Goal: Transaction & Acquisition: Purchase product/service

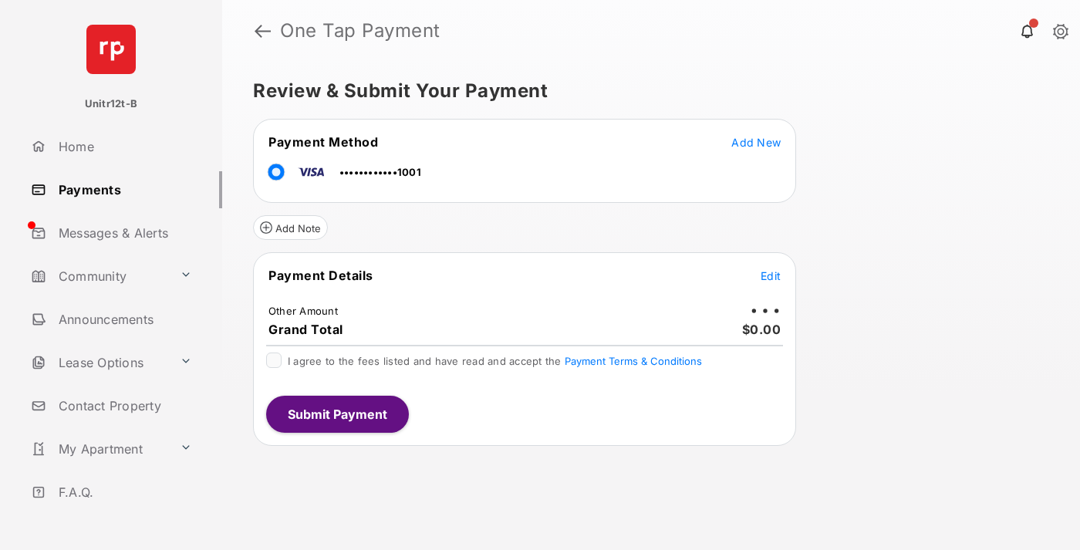
click at [770, 275] on span "Edit" at bounding box center [770, 275] width 20 height 13
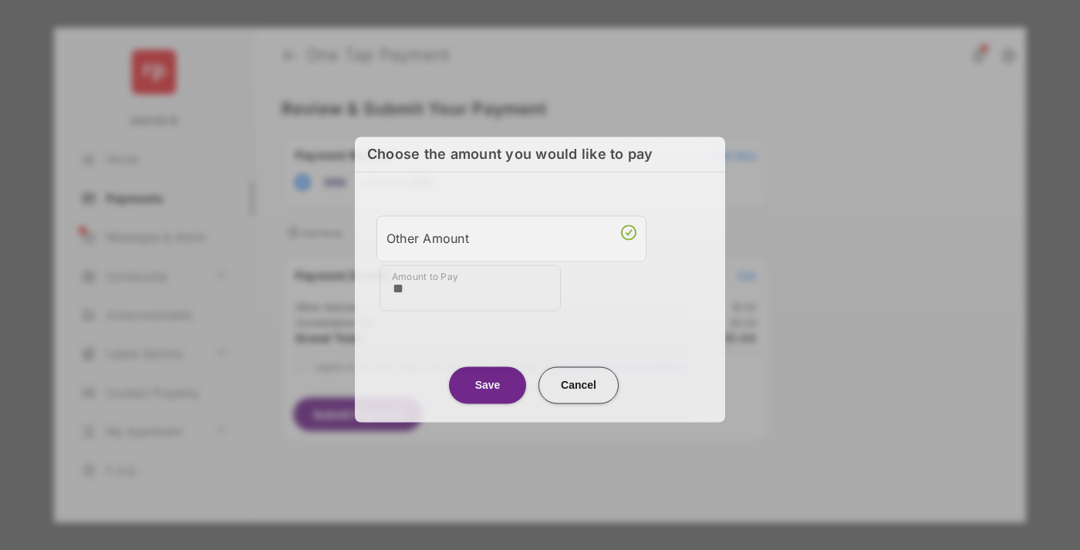
type input "**"
click at [487, 382] on button "Save" at bounding box center [487, 384] width 77 height 37
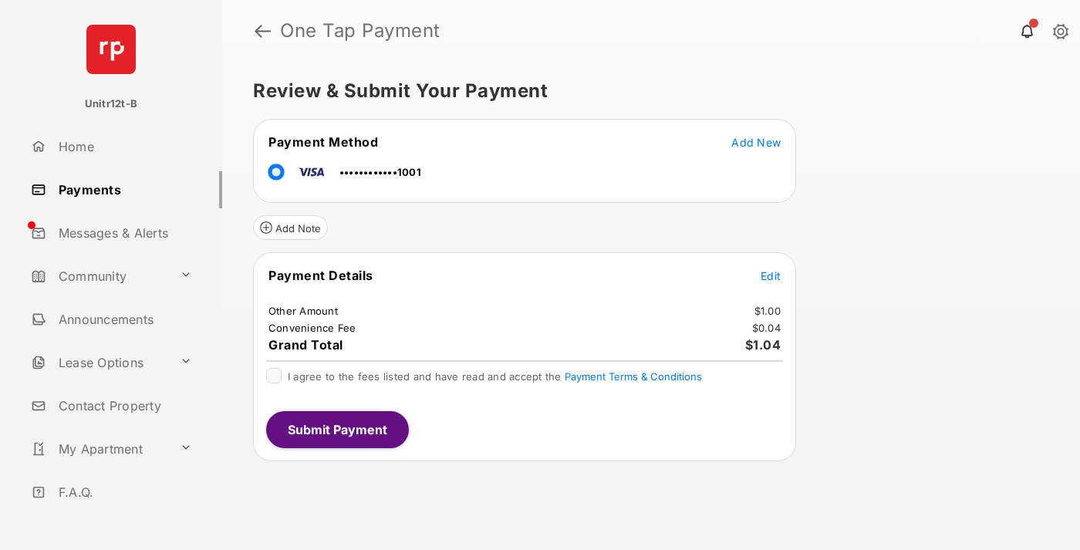
click at [770, 275] on span "Edit" at bounding box center [770, 275] width 20 height 13
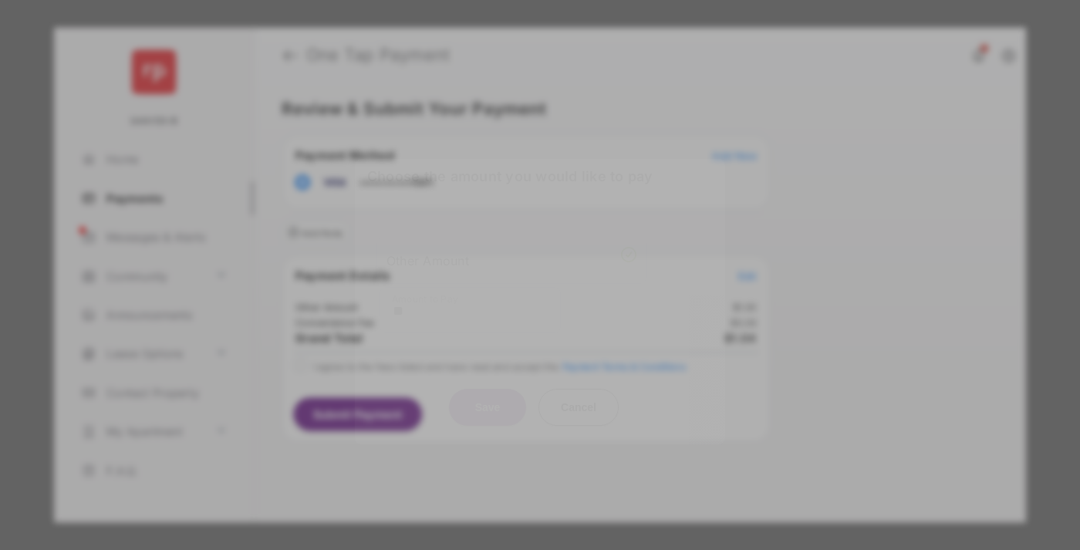
click at [487, 403] on button "Save" at bounding box center [487, 407] width 77 height 37
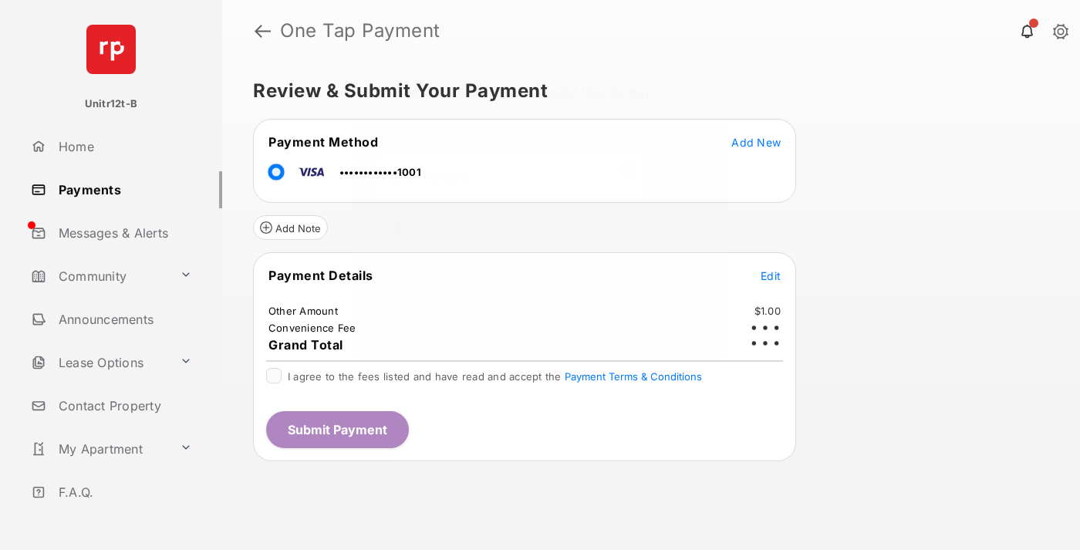
click at [336, 429] on button "Submit Payment" at bounding box center [337, 429] width 143 height 37
